Goal: Task Accomplishment & Management: Use online tool/utility

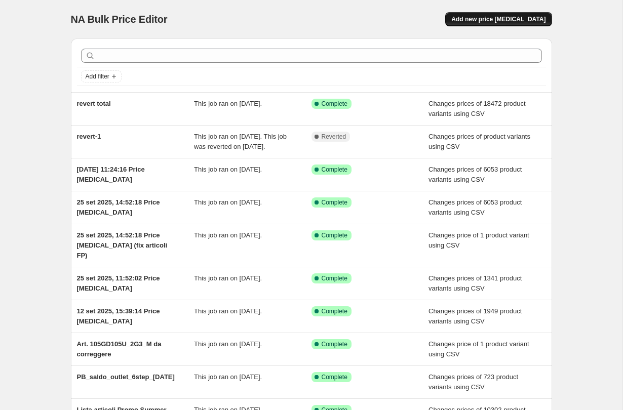
click at [495, 20] on span "Add new price [MEDICAL_DATA]" at bounding box center [498, 19] width 94 height 8
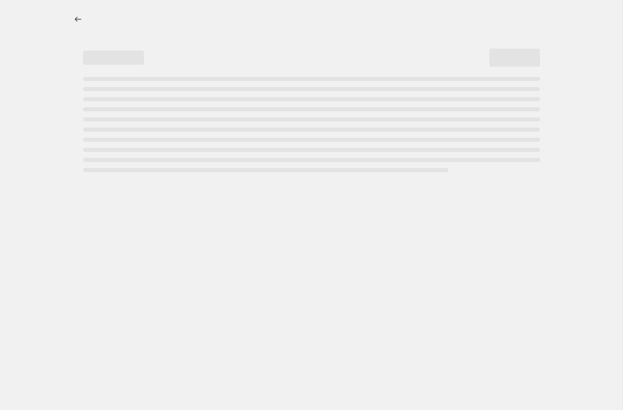
select select "percentage"
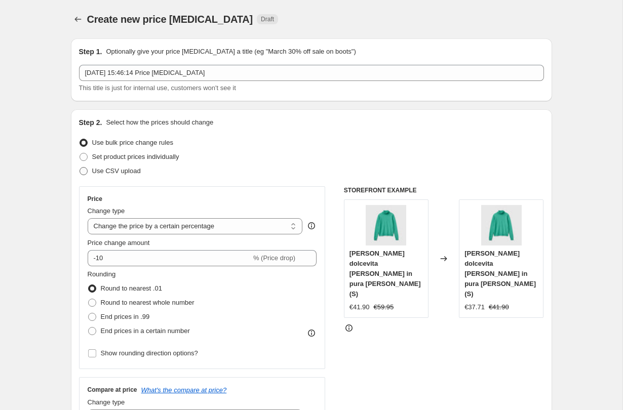
click at [119, 169] on span "Use CSV upload" at bounding box center [116, 171] width 49 height 8
click at [80, 168] on input "Use CSV upload" at bounding box center [80, 167] width 1 height 1
radio input "true"
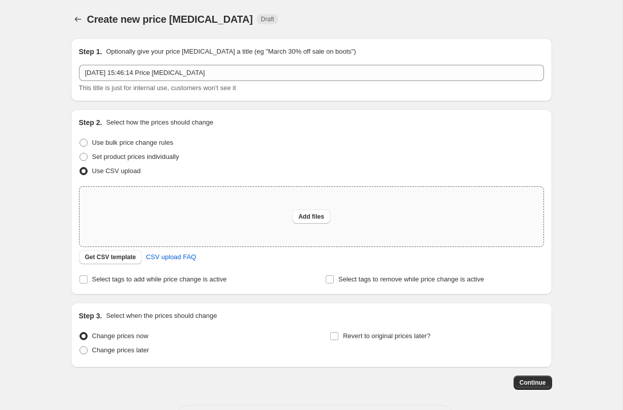
click at [313, 208] on div "Add files" at bounding box center [312, 217] width 464 height 60
type input "C:\fakepath\merged.csv"
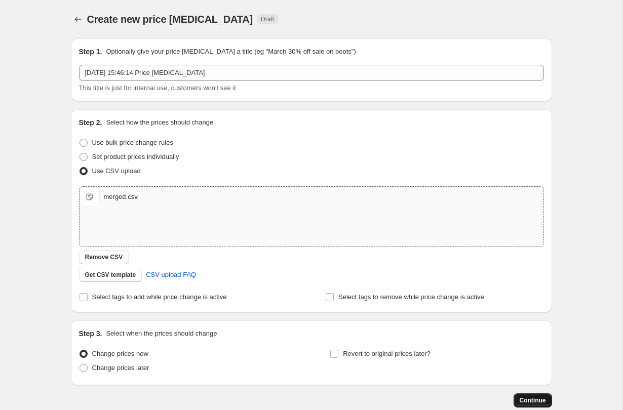
click at [533, 403] on span "Continue" at bounding box center [533, 401] width 26 height 8
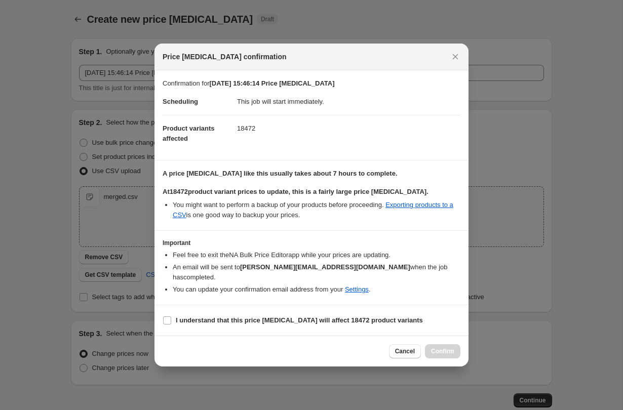
click at [215, 306] on section "I understand that this price [MEDICAL_DATA] will affect 18472 product variants" at bounding box center [311, 320] width 314 height 30
click at [217, 317] on b "I understand that this price [MEDICAL_DATA] will affect 18472 product variants" at bounding box center [299, 321] width 247 height 8
click at [171, 317] on input "I understand that this price [MEDICAL_DATA] will affect 18472 product variants" at bounding box center [167, 321] width 8 height 8
checkbox input "true"
click at [438, 347] on span "Confirm" at bounding box center [442, 351] width 23 height 8
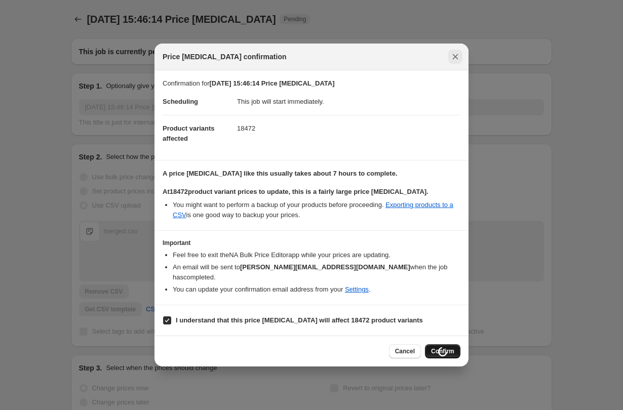
click at [454, 62] on icon "Close" at bounding box center [455, 57] width 10 height 10
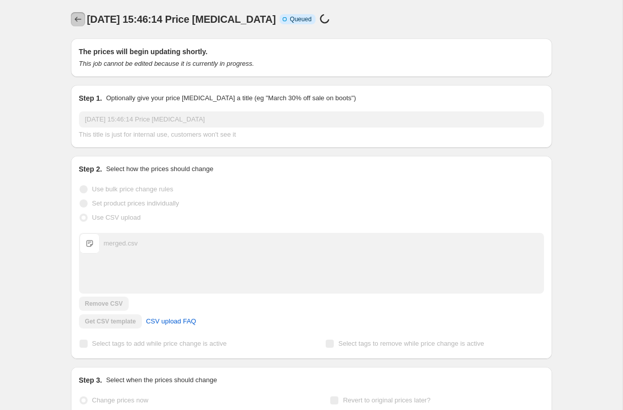
click at [78, 16] on icon "Price change jobs" at bounding box center [78, 19] width 10 height 10
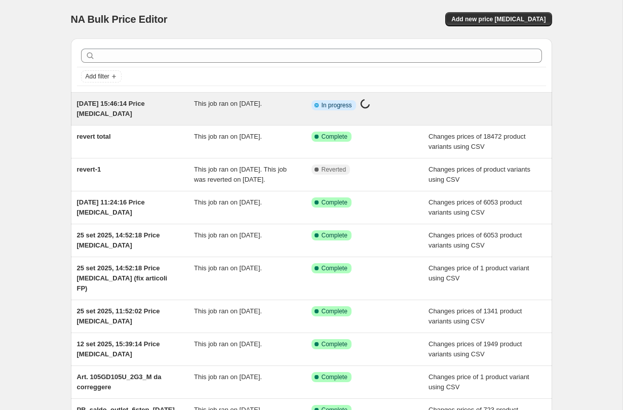
click at [223, 107] on span "This job ran on [DATE]." at bounding box center [228, 104] width 68 height 8
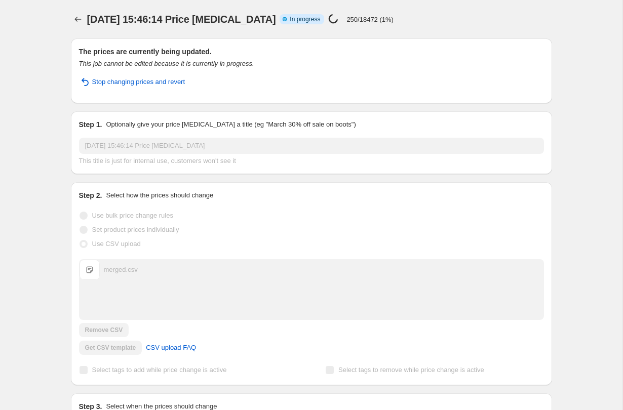
click at [38, 64] on div "[DATE] 15:46:14 Price [MEDICAL_DATA]. This page is ready [DATE] 15:46:14 Price …" at bounding box center [311, 260] width 622 height 520
